Goal: Book appointment/travel/reservation

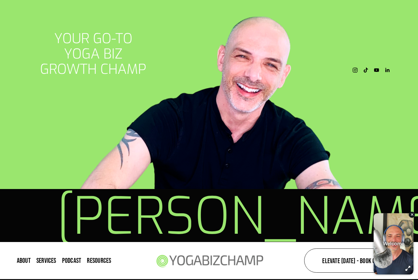
scroll to position [5, 0]
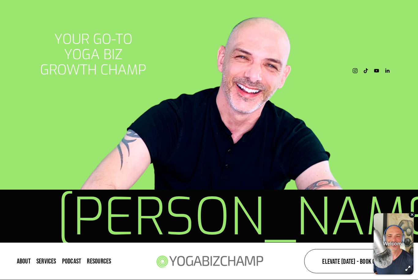
click at [343, 265] on link "Elevate [DATE] - Book Chat" at bounding box center [352, 261] width 97 height 24
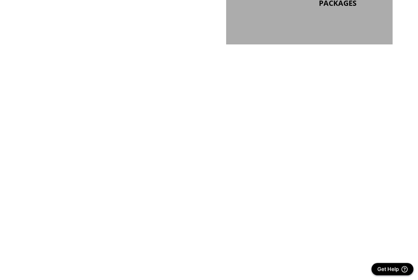
scroll to position [316, 0]
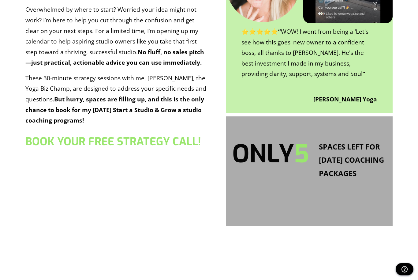
scroll to position [137, 0]
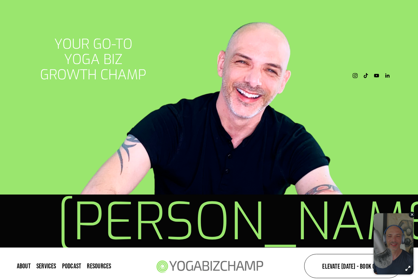
click at [346, 266] on link "Elevate [DATE] - Book Chat" at bounding box center [352, 266] width 97 height 24
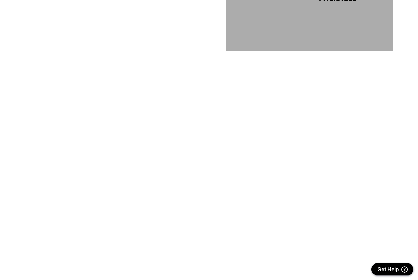
scroll to position [315, 0]
